Goal: Information Seeking & Learning: Learn about a topic

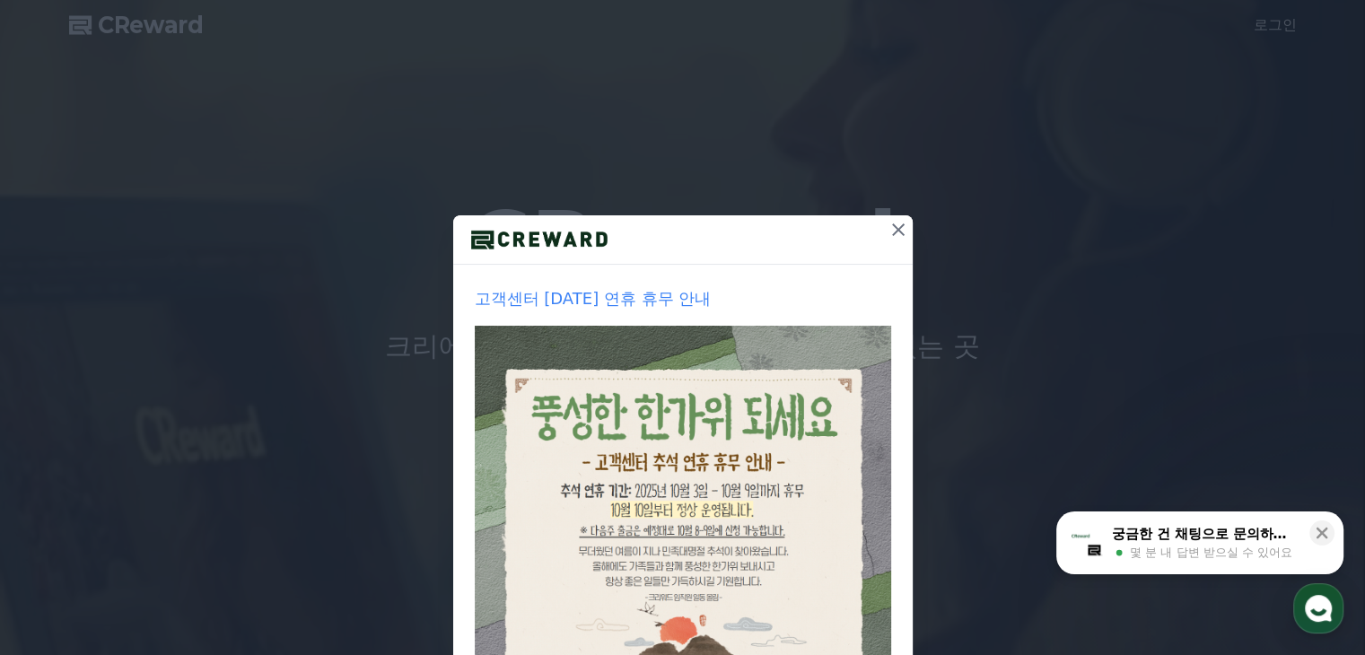
click at [890, 223] on icon at bounding box center [899, 230] width 22 height 22
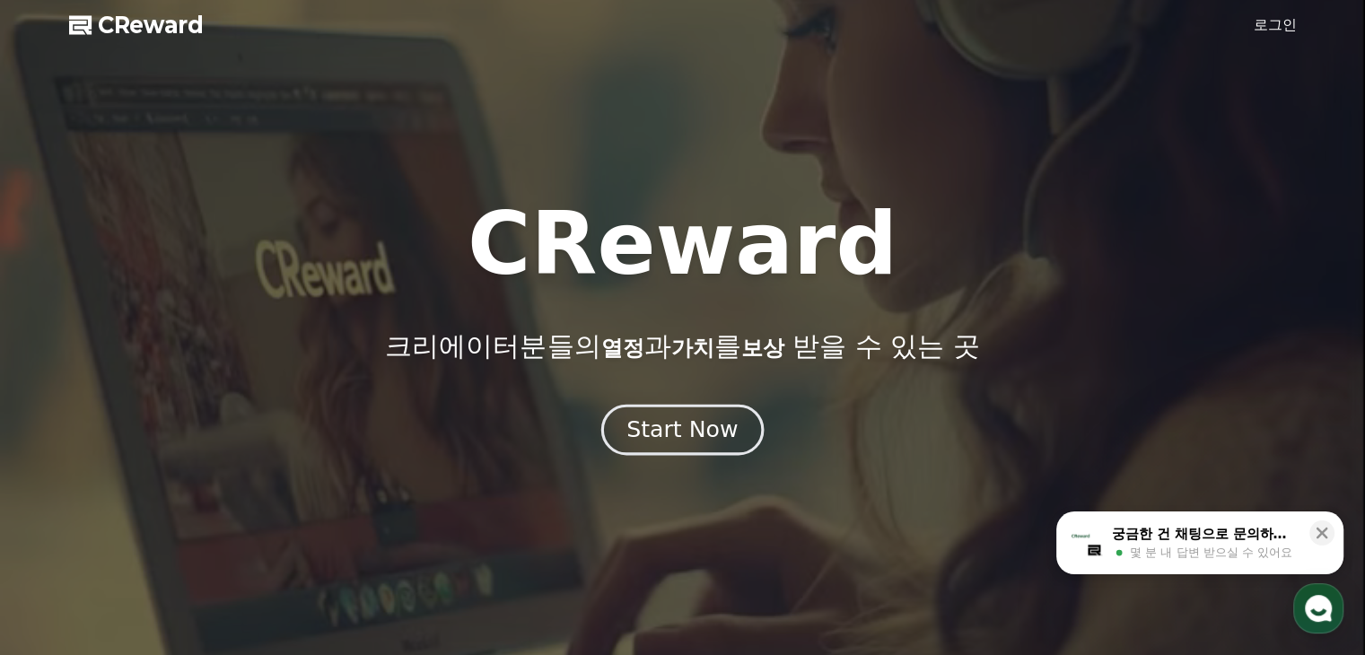
click at [692, 424] on div "Start Now" at bounding box center [681, 430] width 111 height 31
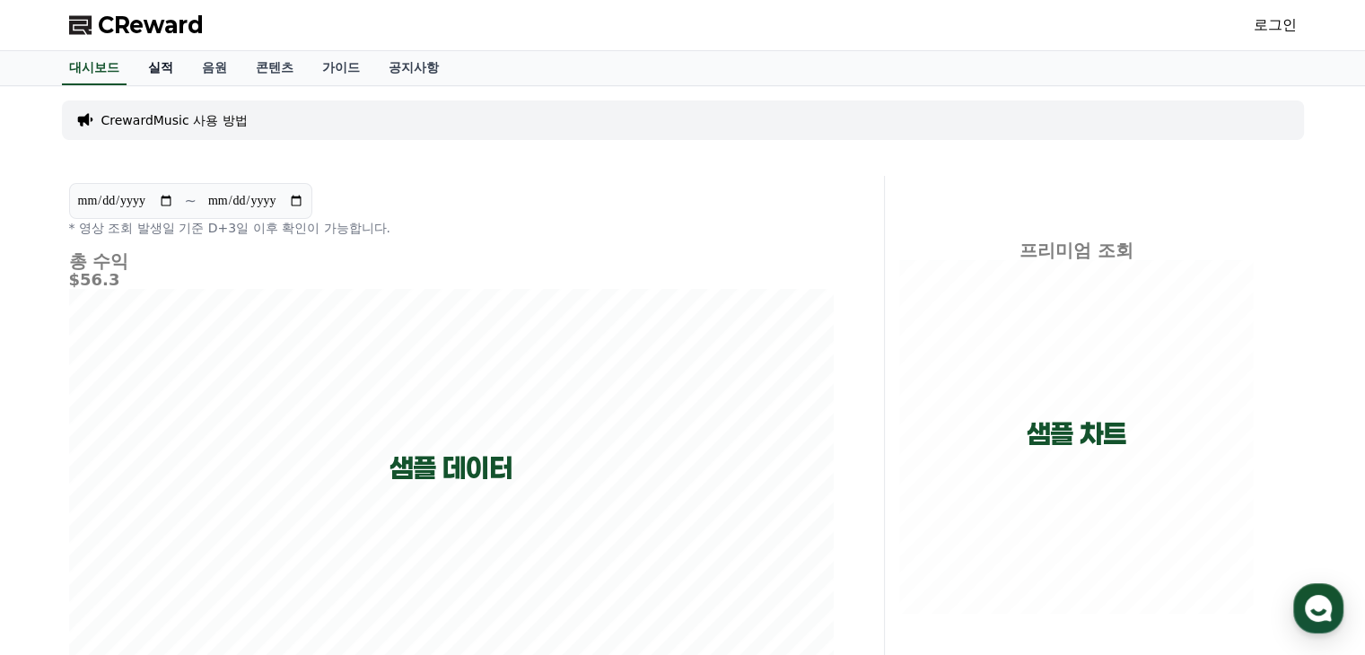
click at [154, 66] on link "실적" at bounding box center [161, 68] width 54 height 34
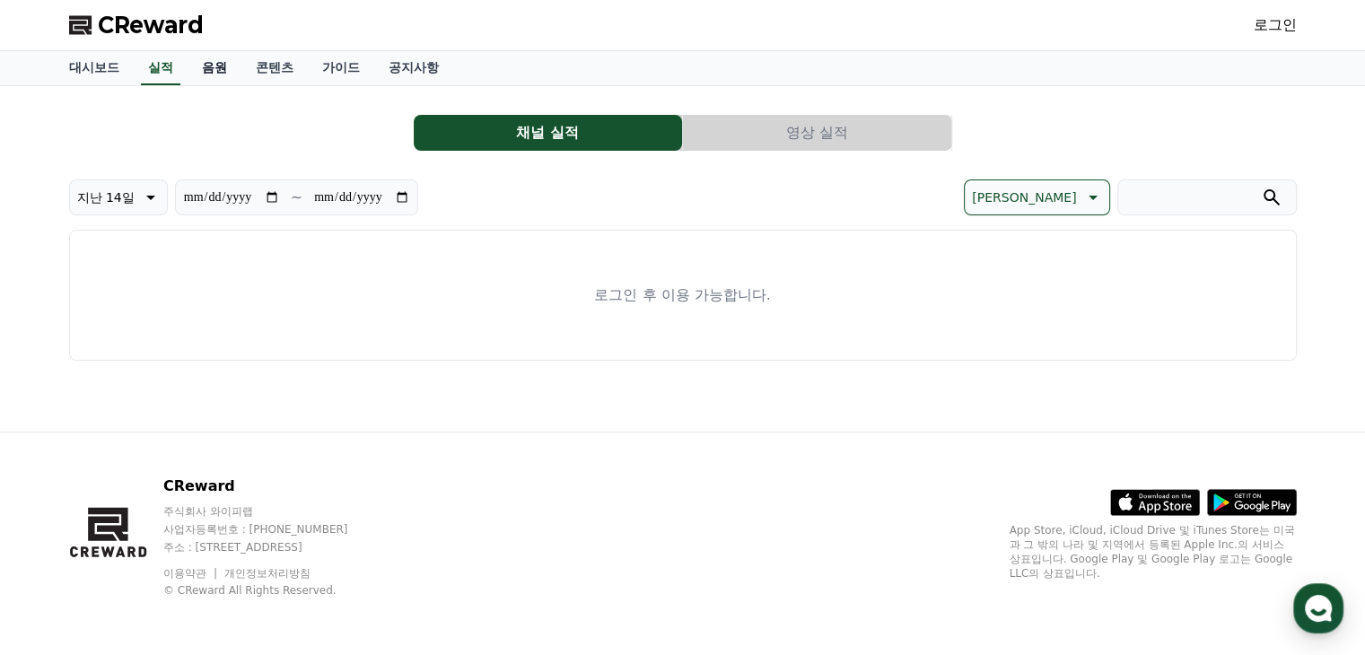
click at [214, 66] on link "음원" at bounding box center [215, 68] width 54 height 34
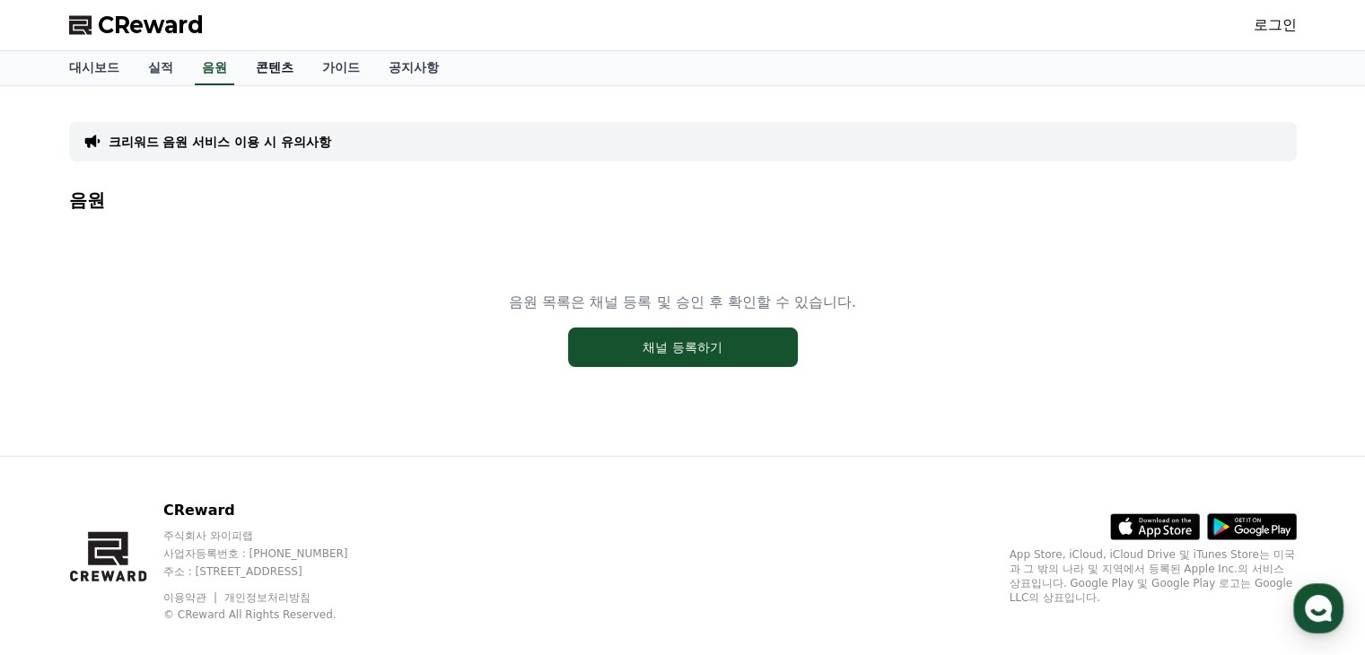
click at [278, 71] on link "콘텐츠" at bounding box center [274, 68] width 66 height 34
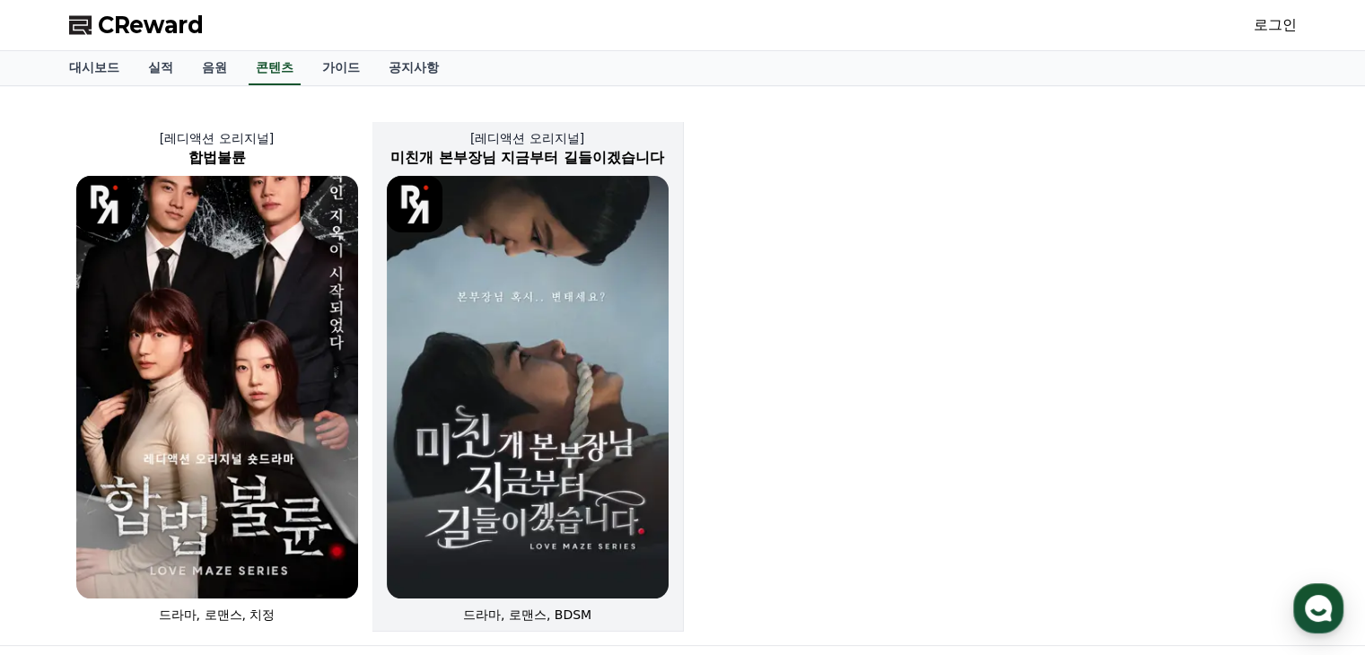
click at [516, 353] on img at bounding box center [528, 387] width 282 height 423
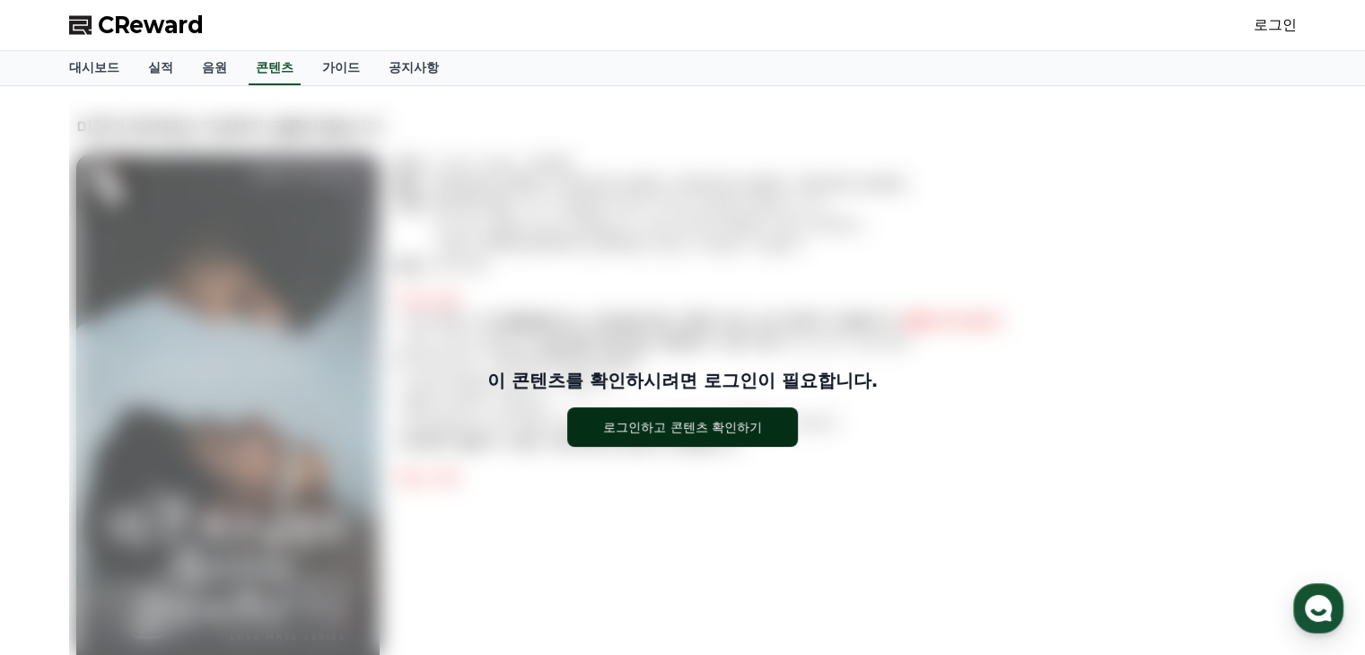
click at [720, 436] on button "로그인하고 콘텐츠 확인하기" at bounding box center [682, 426] width 231 height 39
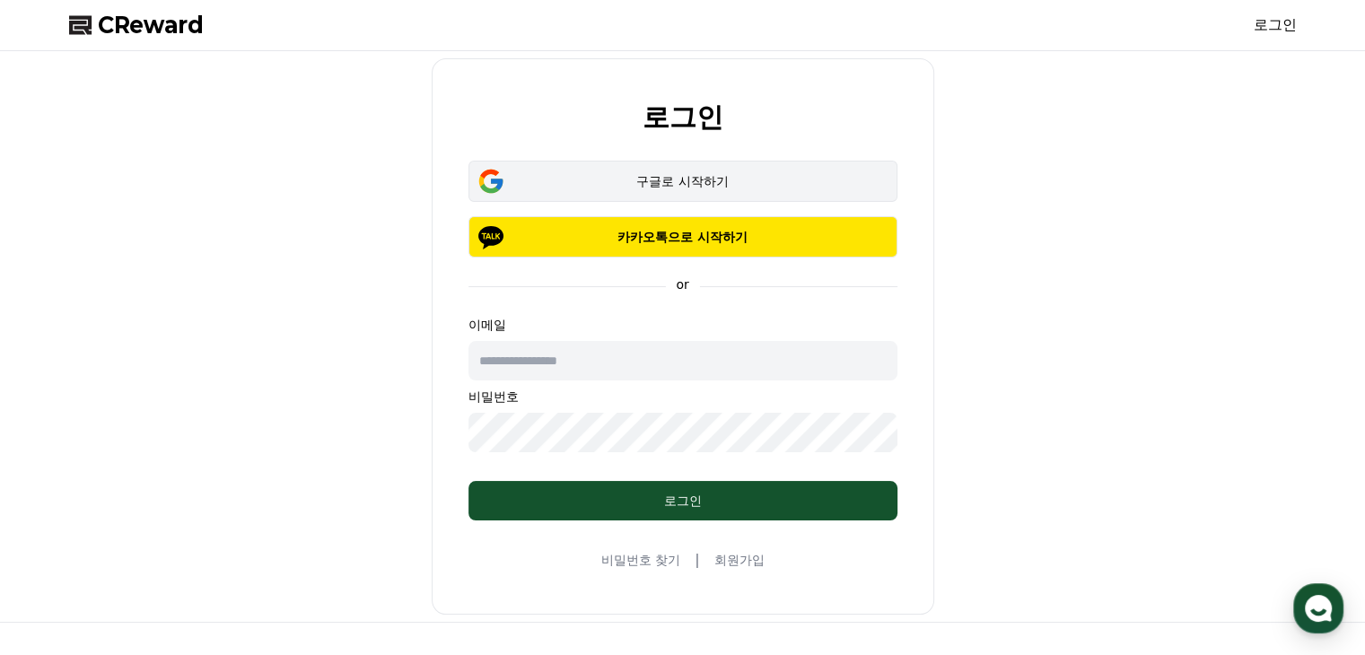
click at [687, 188] on div "구글로 시작하기" at bounding box center [682, 181] width 377 height 18
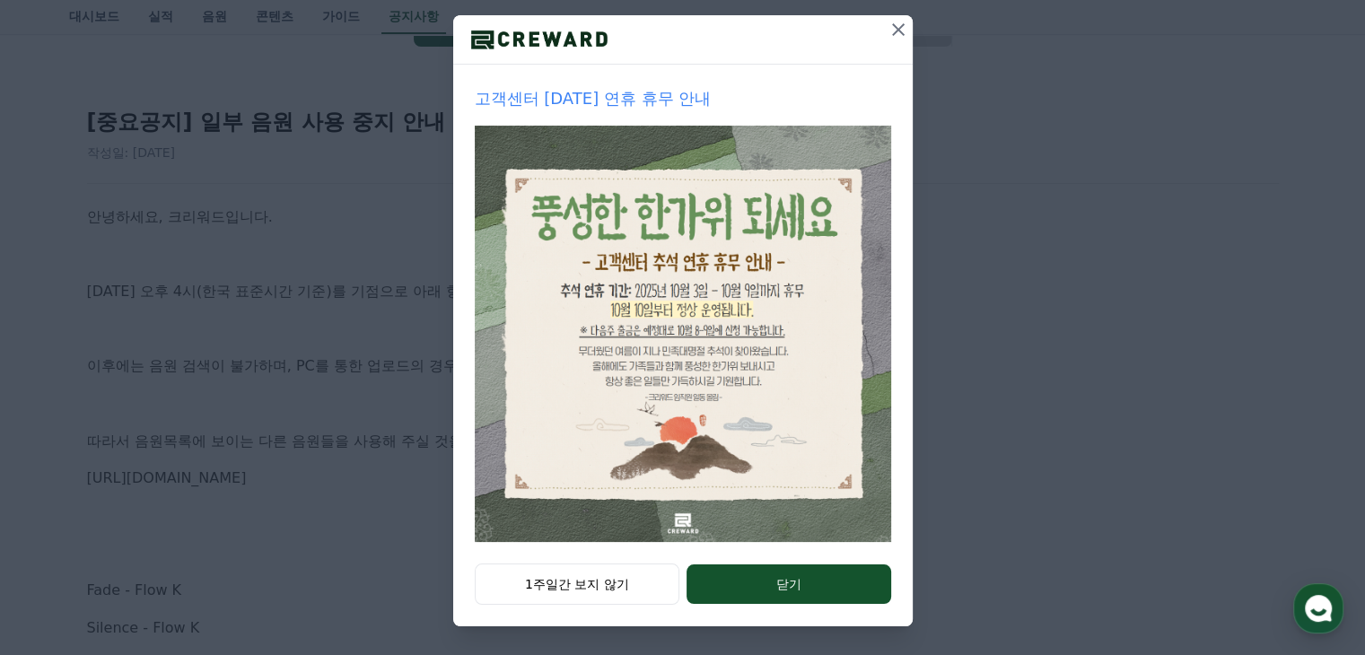
scroll to position [269, 0]
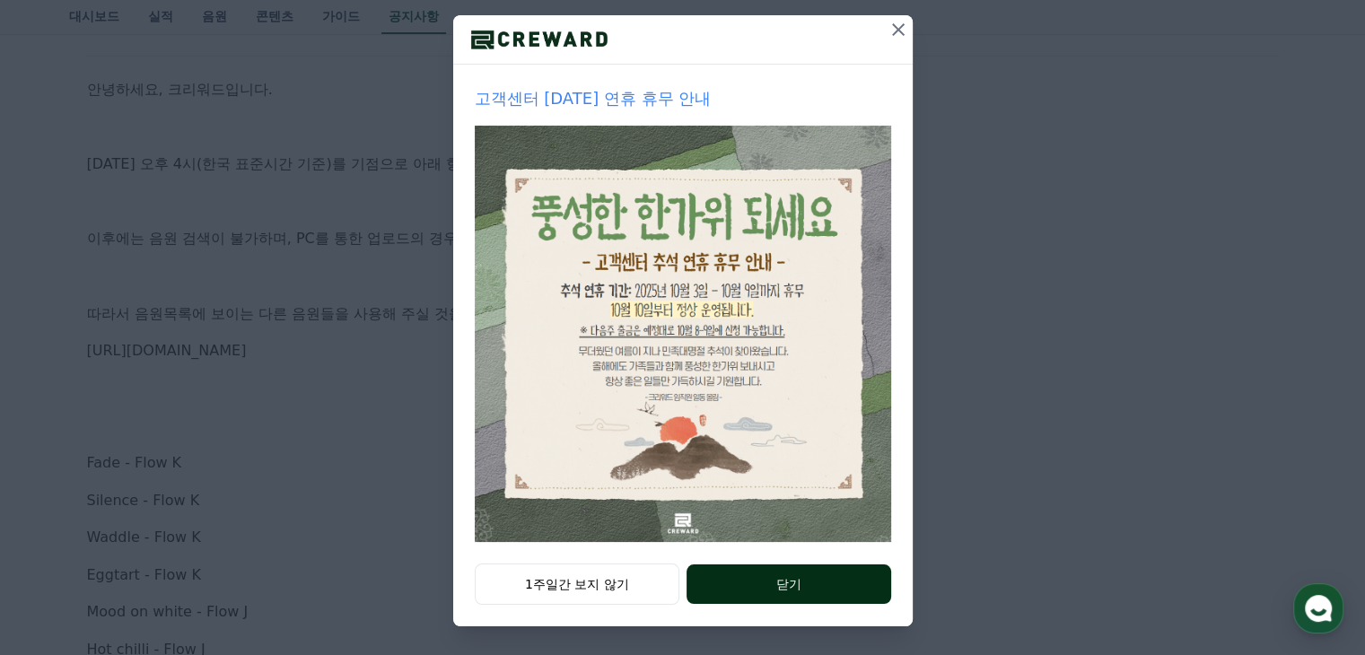
click at [789, 587] on button "닫기" at bounding box center [789, 583] width 204 height 39
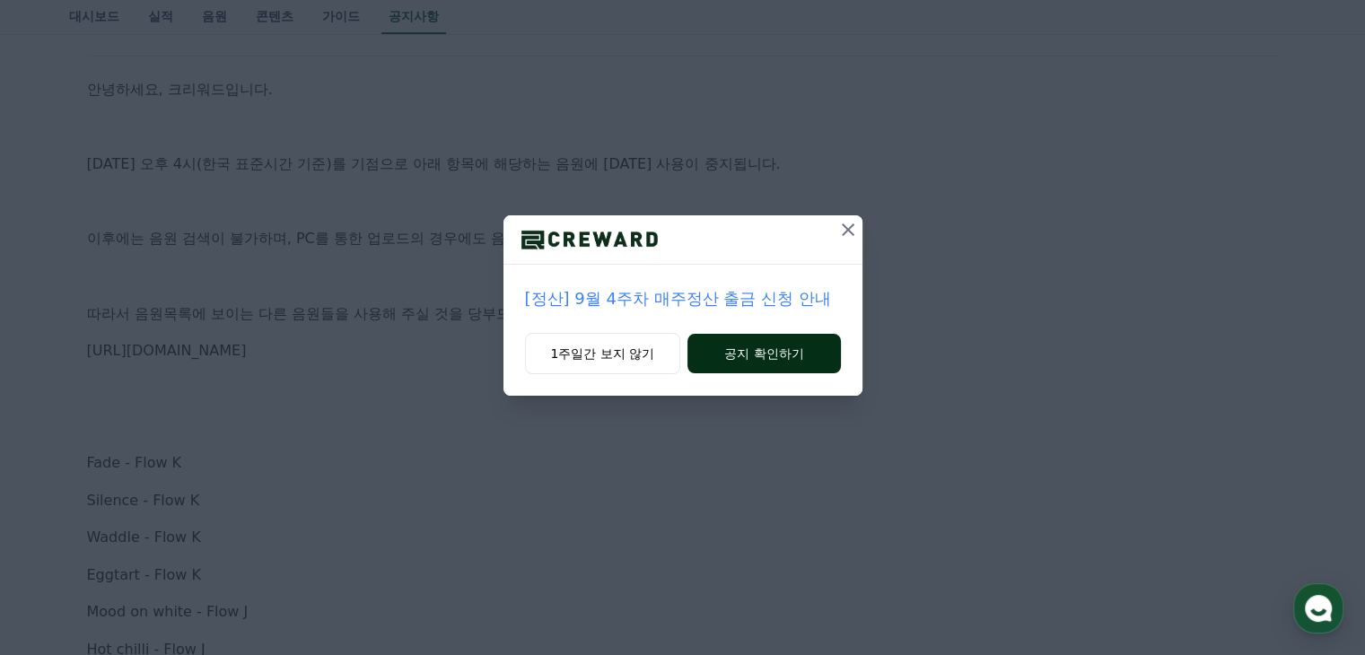
click at [744, 345] on button "공지 확인하기" at bounding box center [763, 353] width 153 height 39
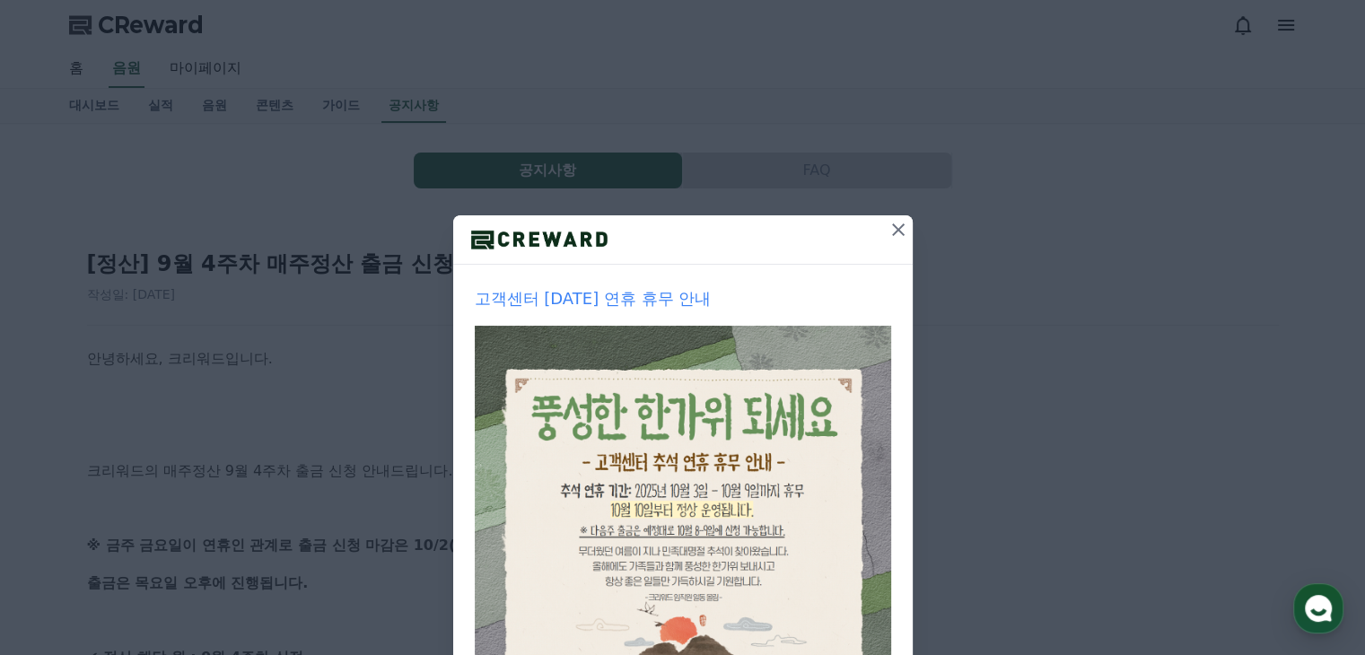
scroll to position [200, 0]
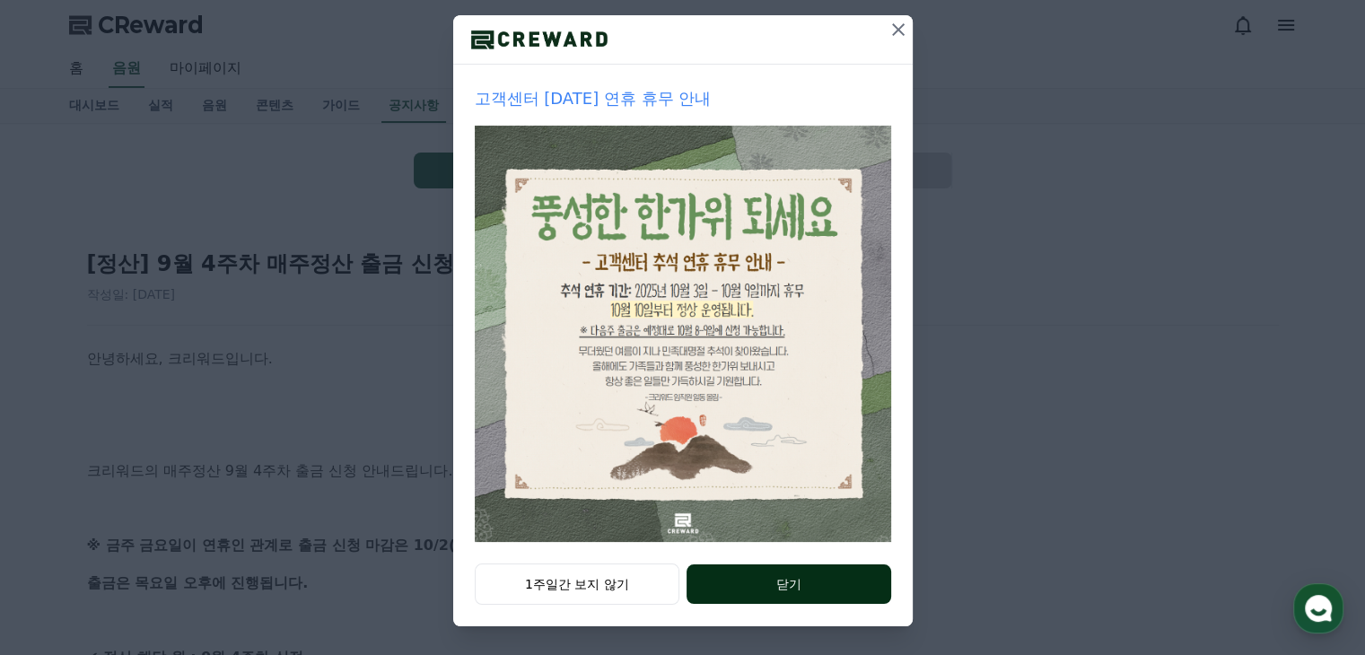
click at [787, 574] on button "닫기" at bounding box center [789, 583] width 204 height 39
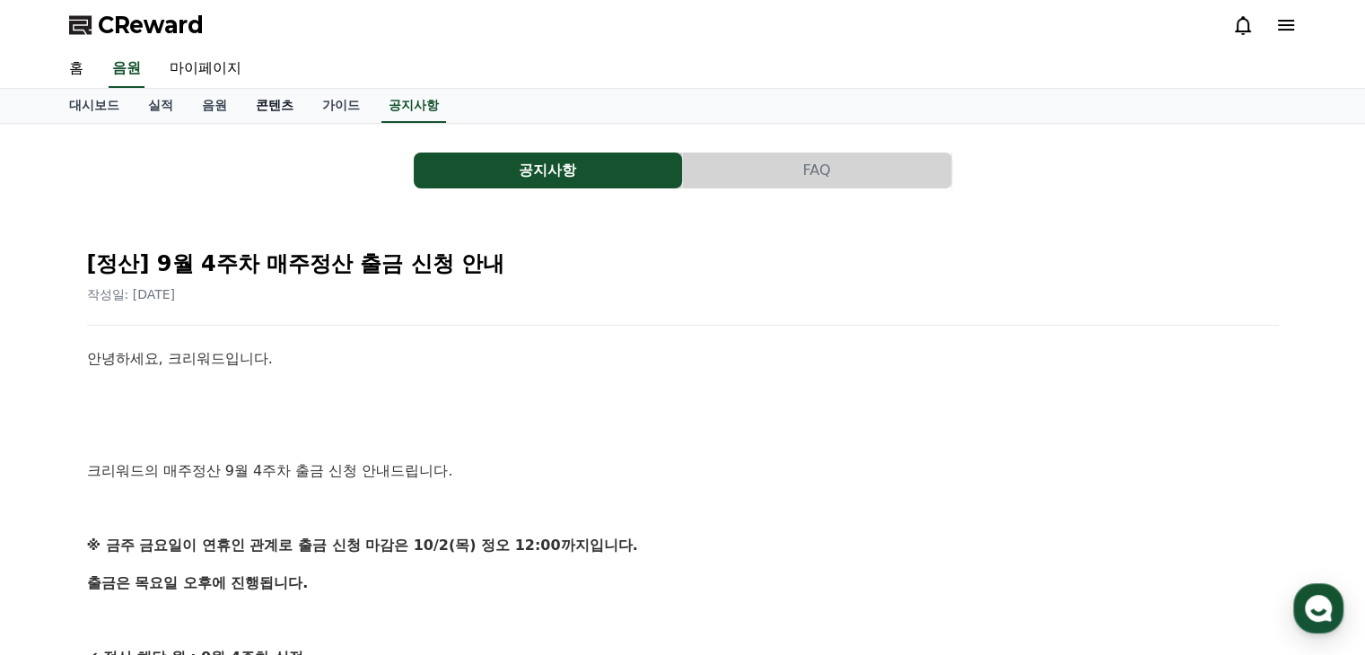
click at [276, 94] on link "콘텐츠" at bounding box center [274, 106] width 66 height 34
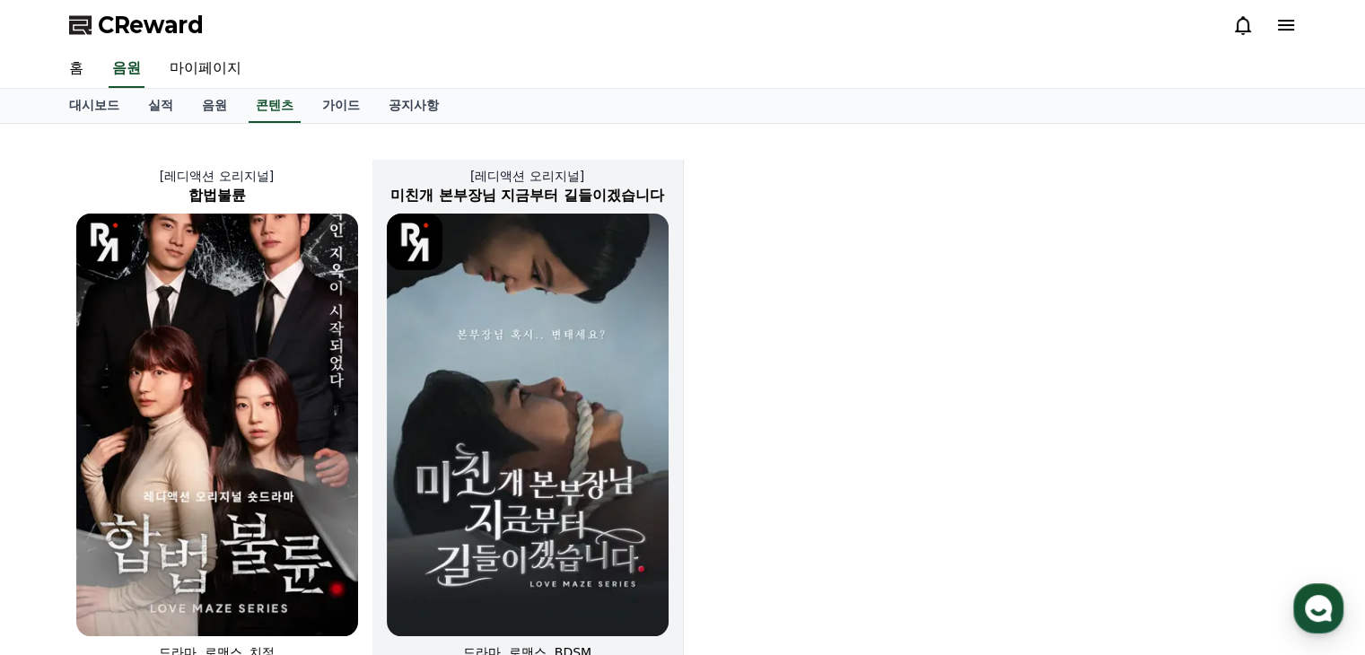
click at [556, 342] on img at bounding box center [528, 425] width 282 height 423
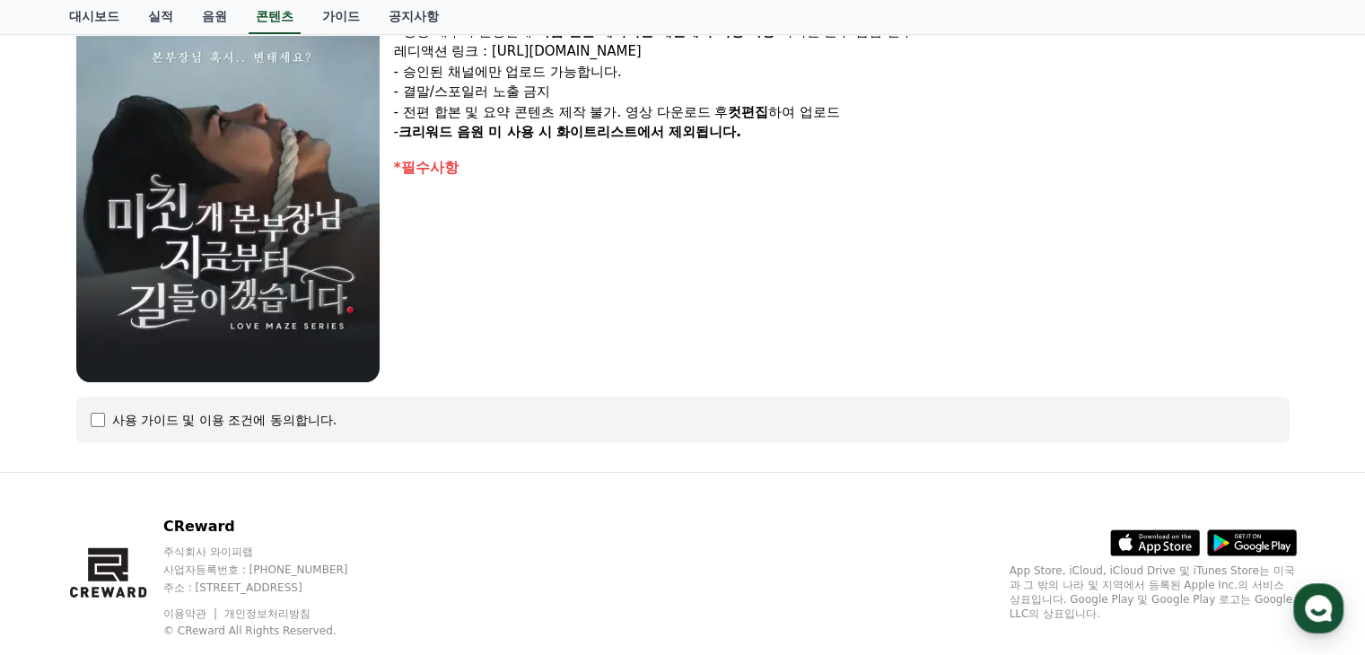
scroll to position [388, 0]
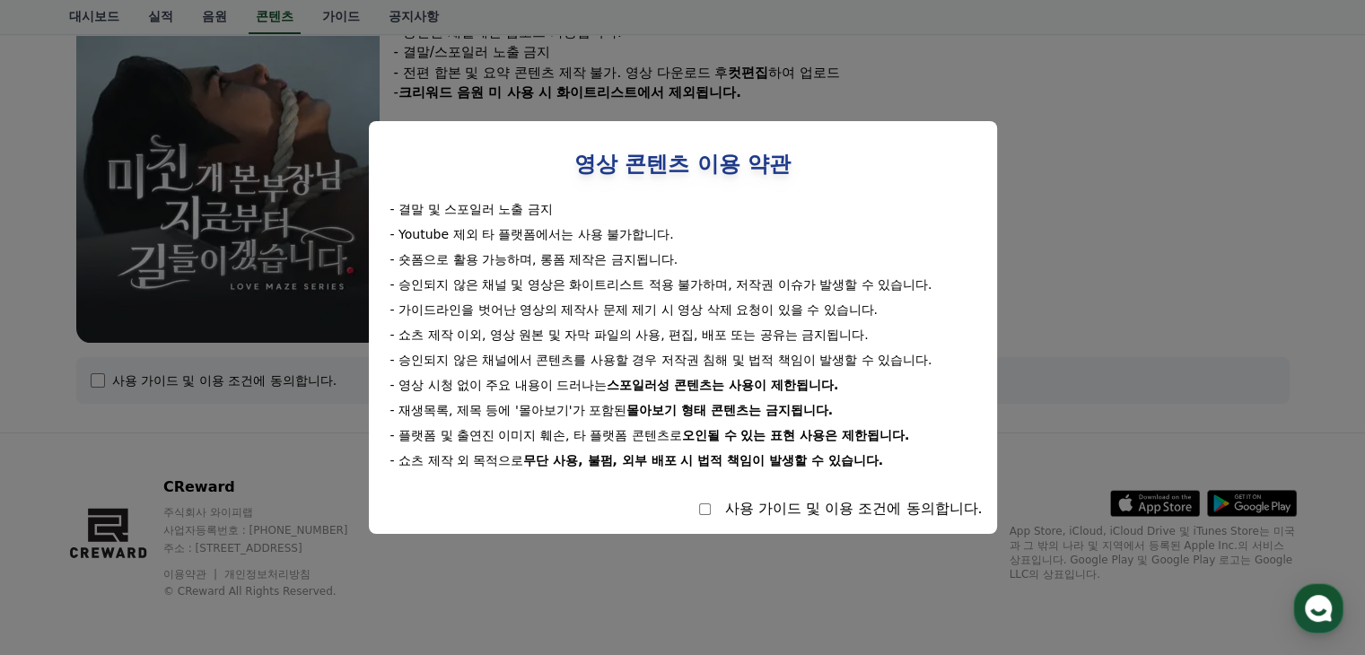
select select
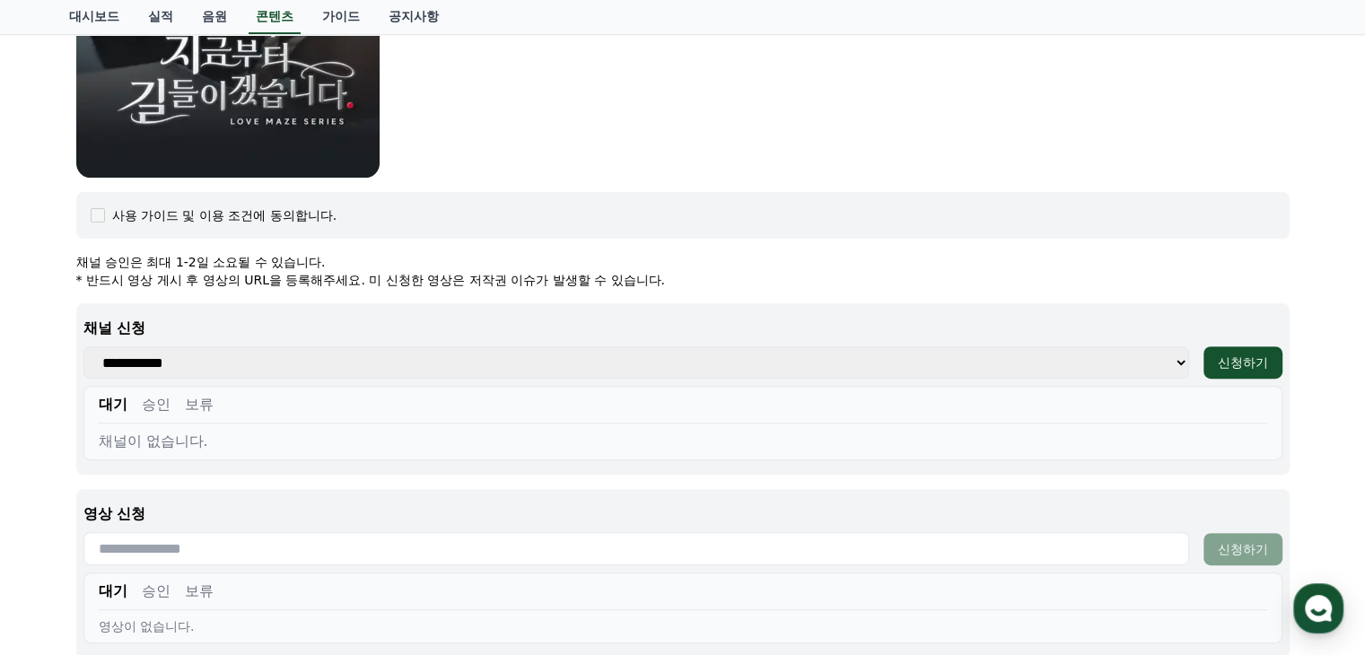
scroll to position [477, 0]
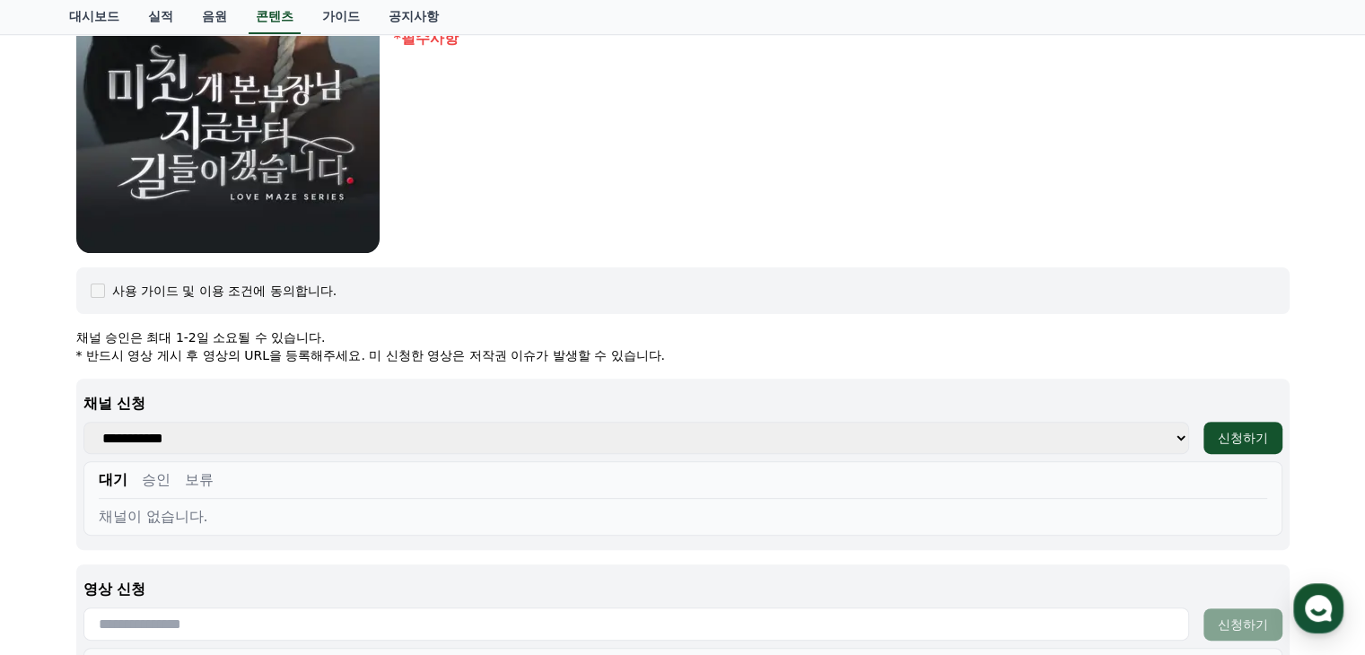
click at [722, 442] on select "**********" at bounding box center [636, 438] width 1106 height 32
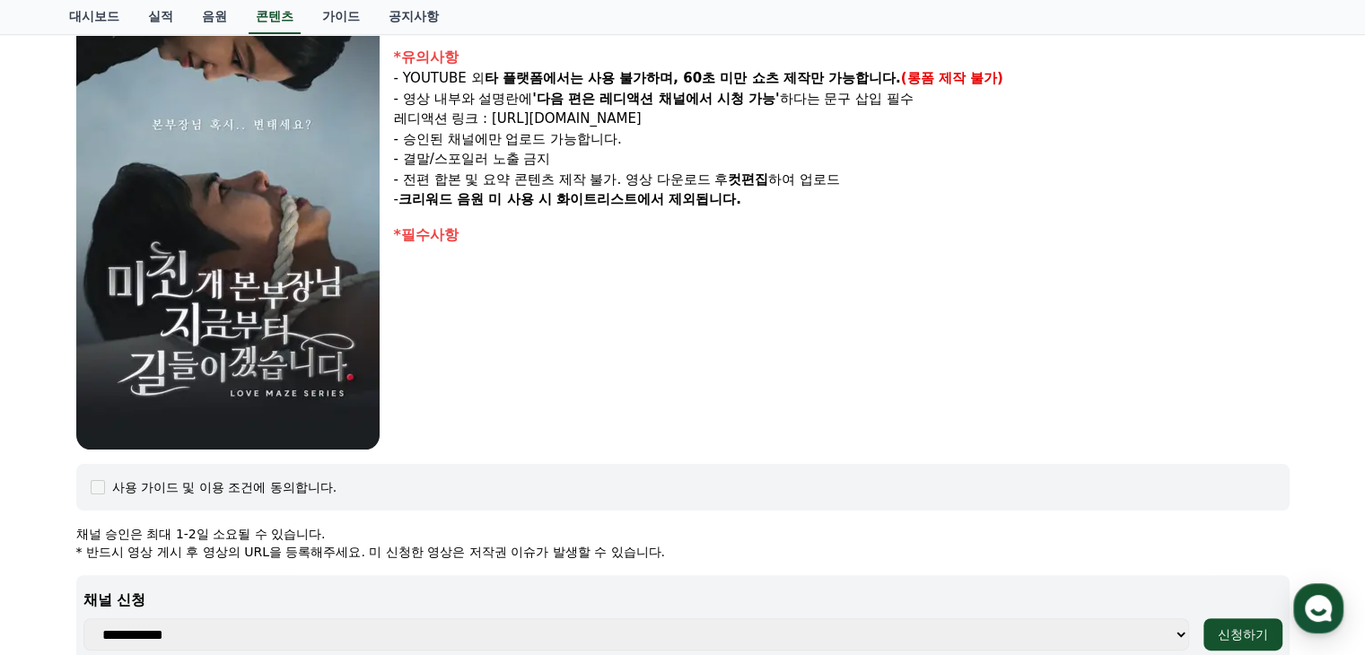
scroll to position [0, 0]
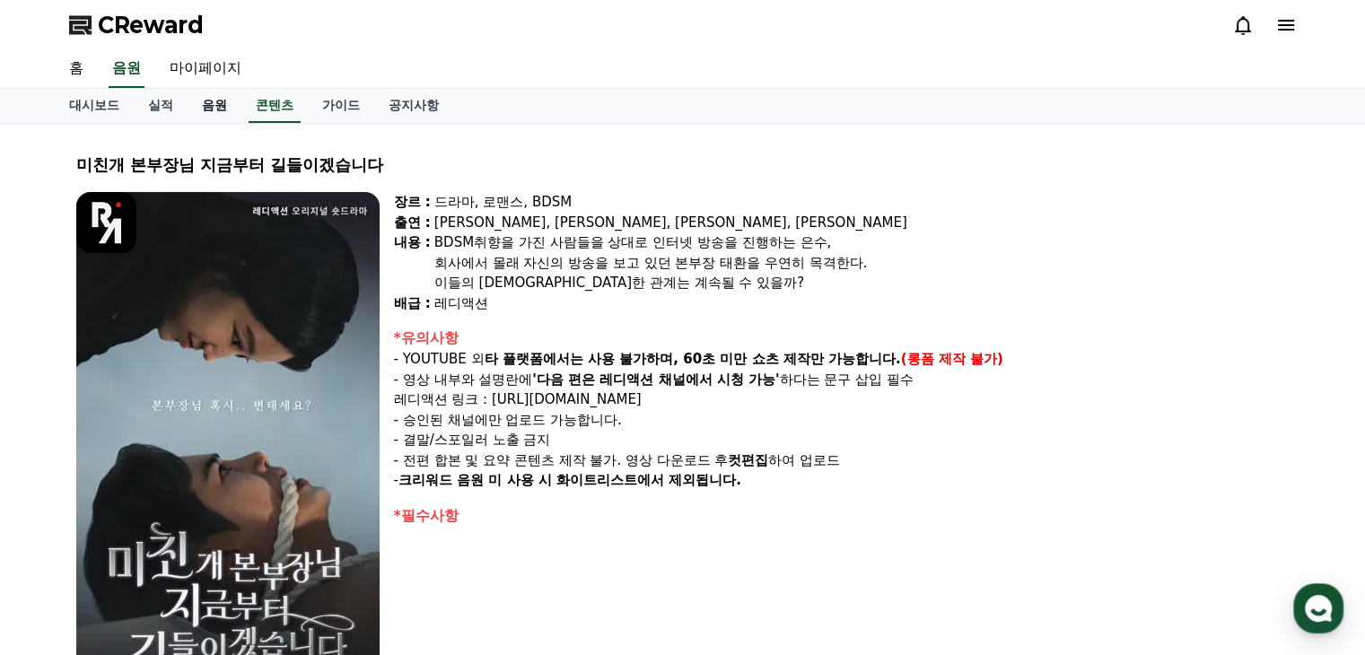
click at [206, 104] on link "음원" at bounding box center [215, 106] width 54 height 34
